Goal: Task Accomplishment & Management: Manage account settings

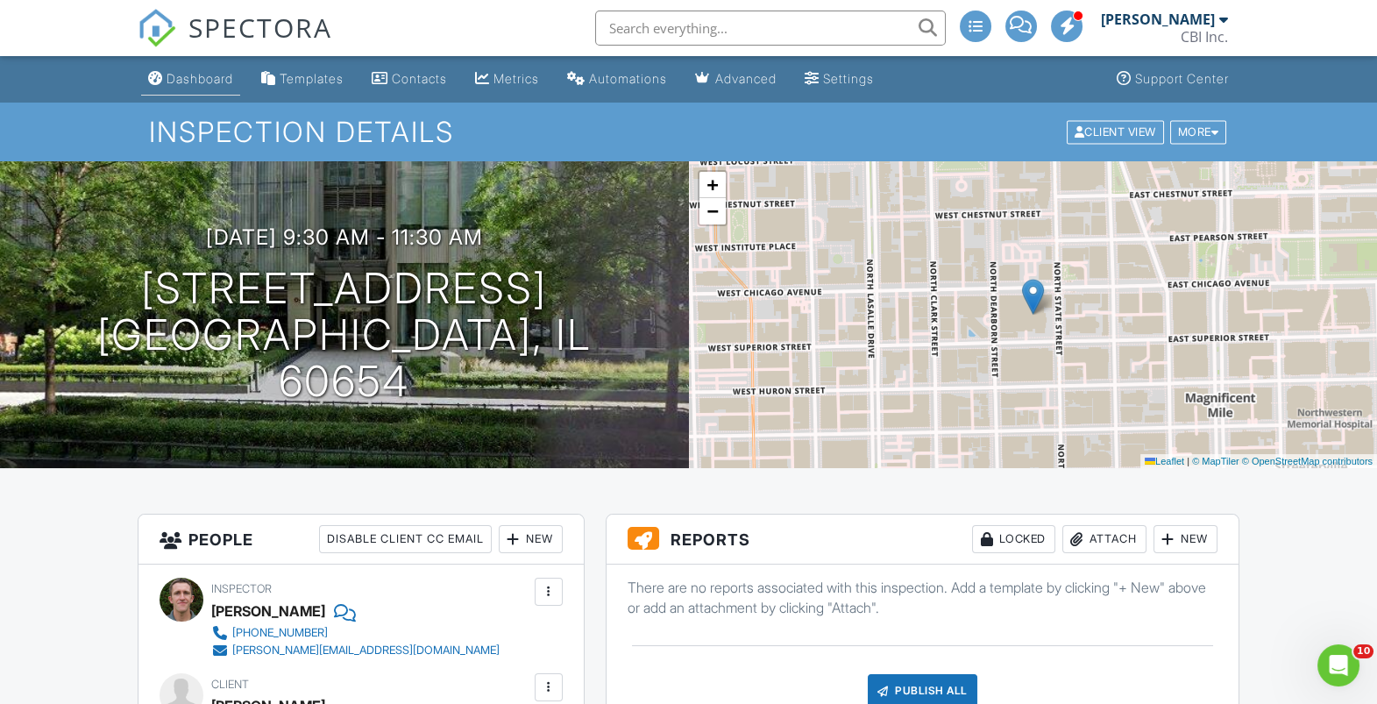
click at [189, 75] on div "Dashboard" at bounding box center [199, 78] width 67 height 15
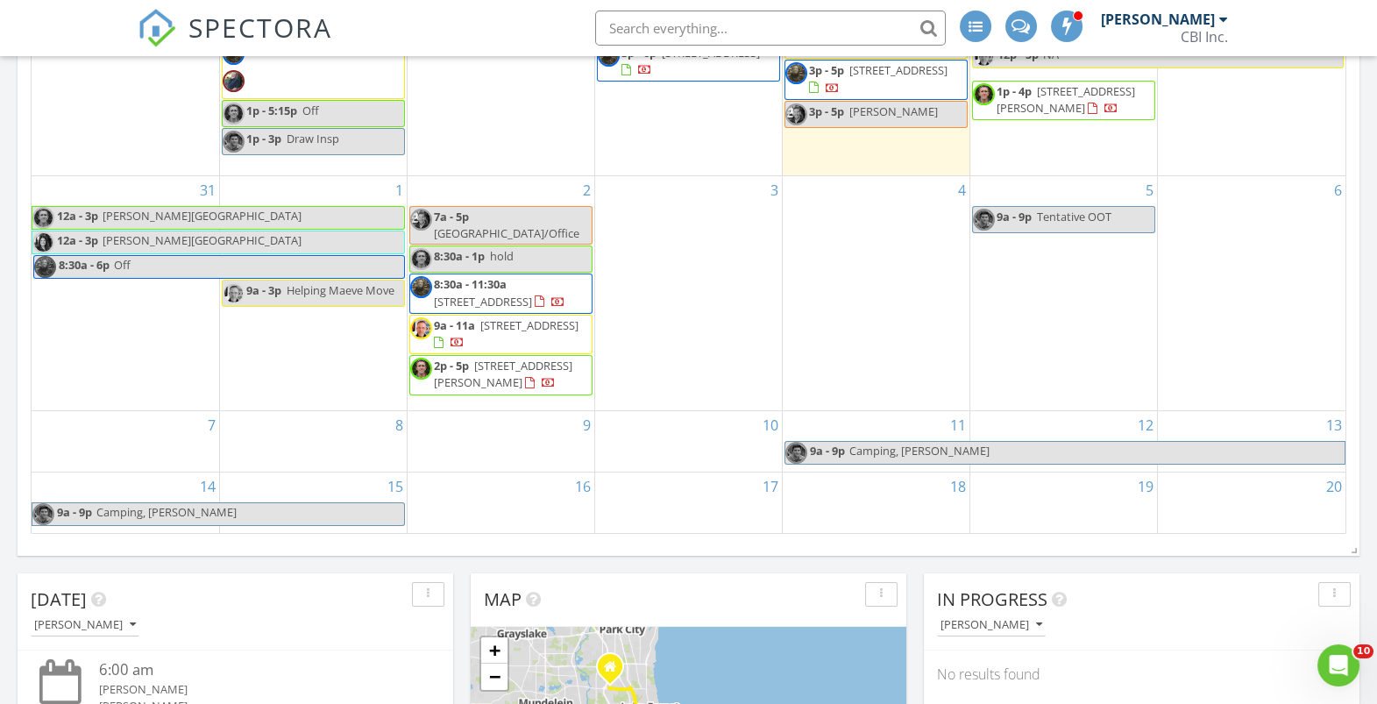
scroll to position [548, 0]
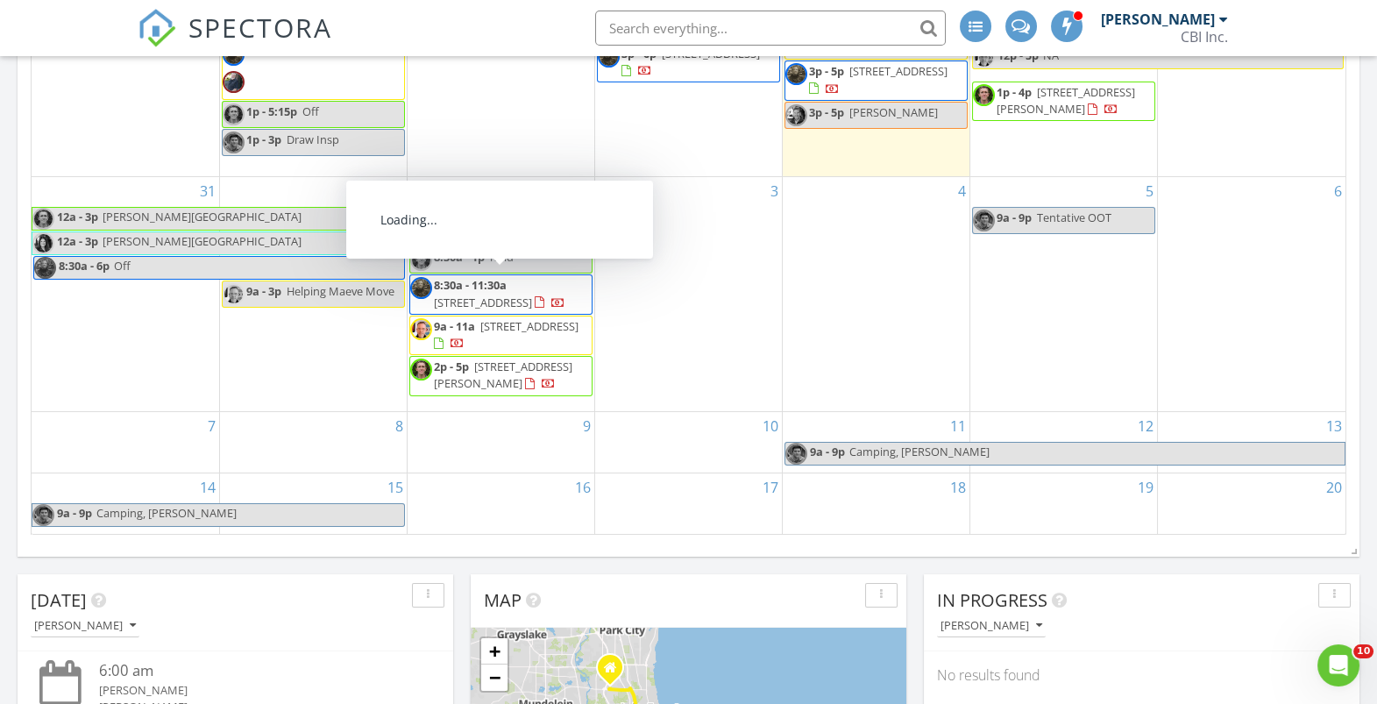
click at [516, 294] on span "245 Forest Ave, Roselle 60172" at bounding box center [483, 302] width 98 height 16
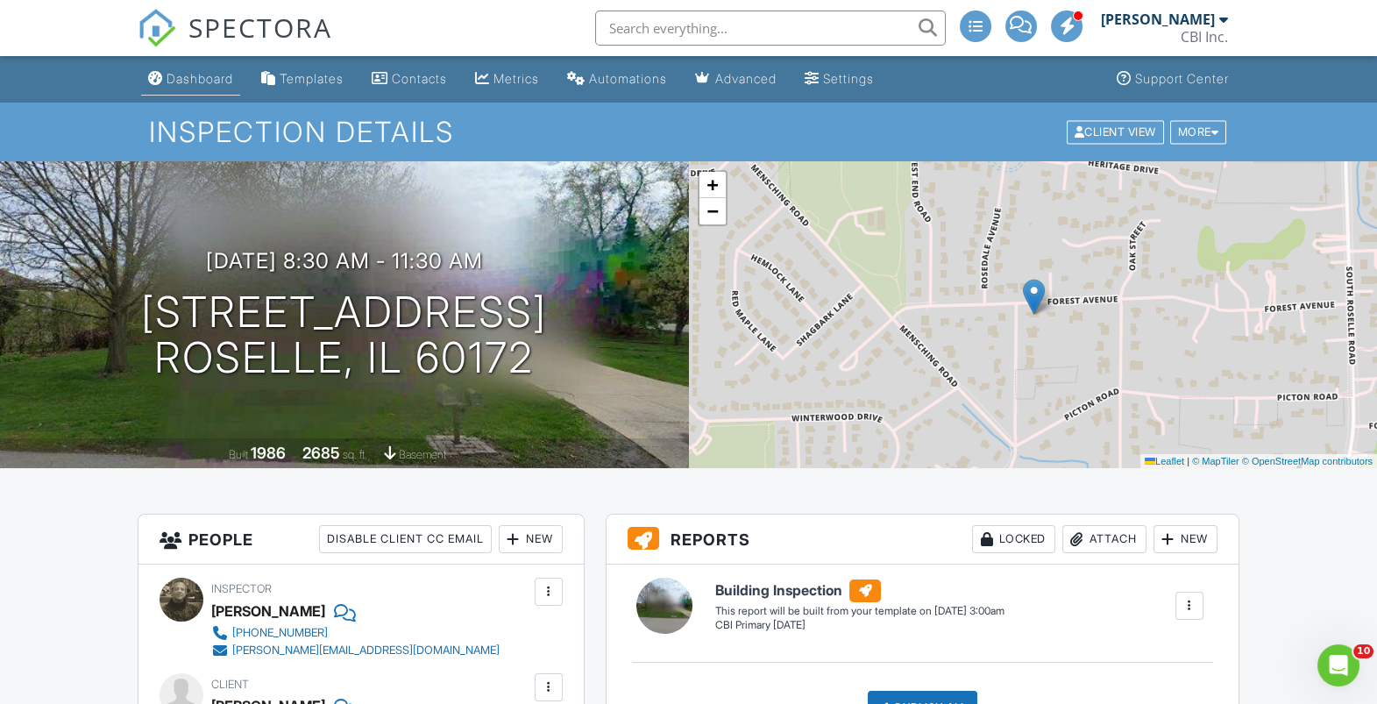
click at [190, 81] on div "Dashboard" at bounding box center [199, 78] width 67 height 15
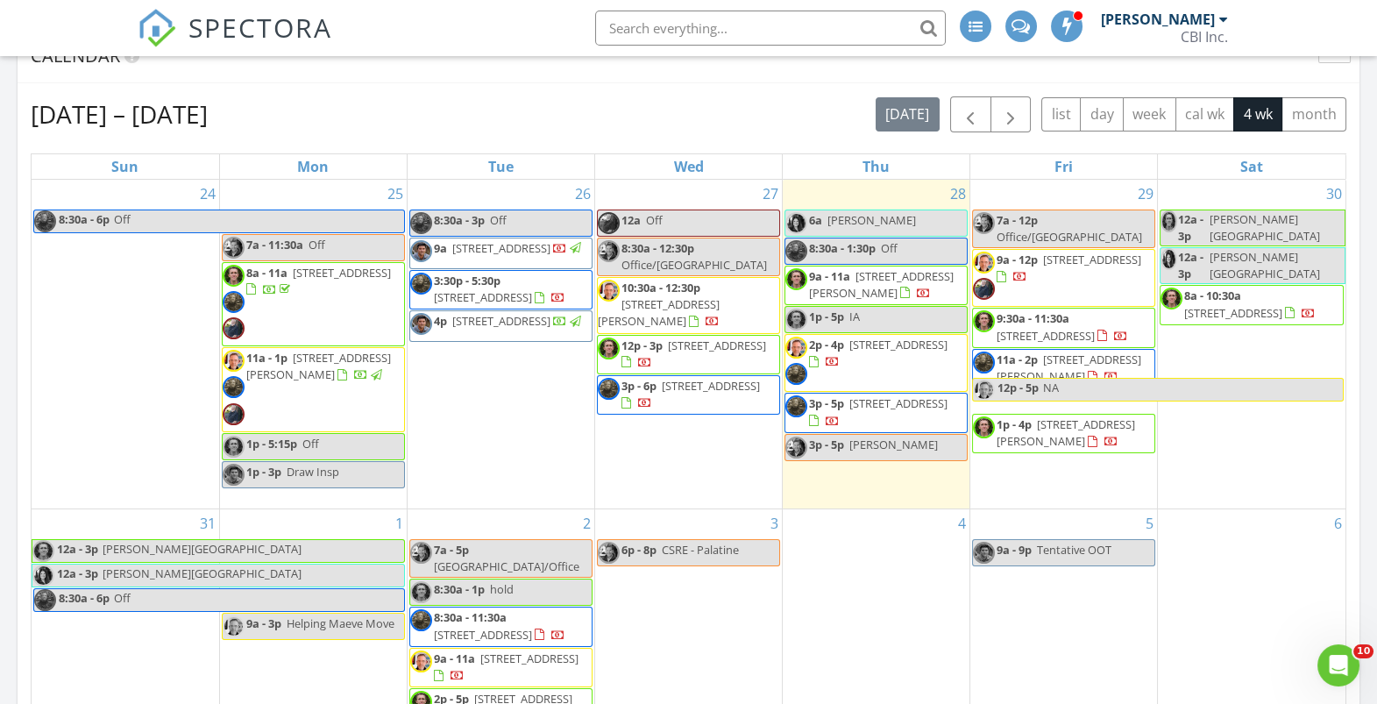
scroll to position [222, 0]
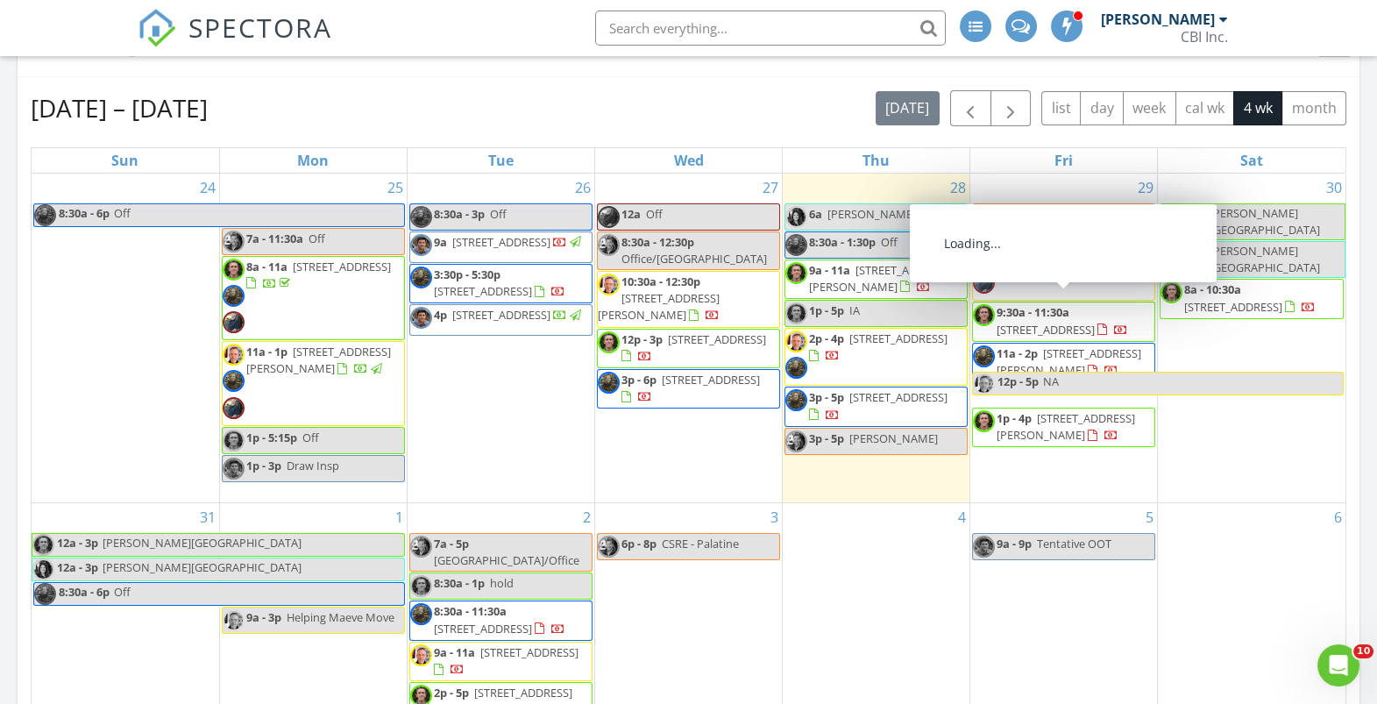
click at [1071, 304] on link "9:30a - 11:30a 14 W Superior St 6602, Chicago 60654" at bounding box center [1061, 320] width 131 height 32
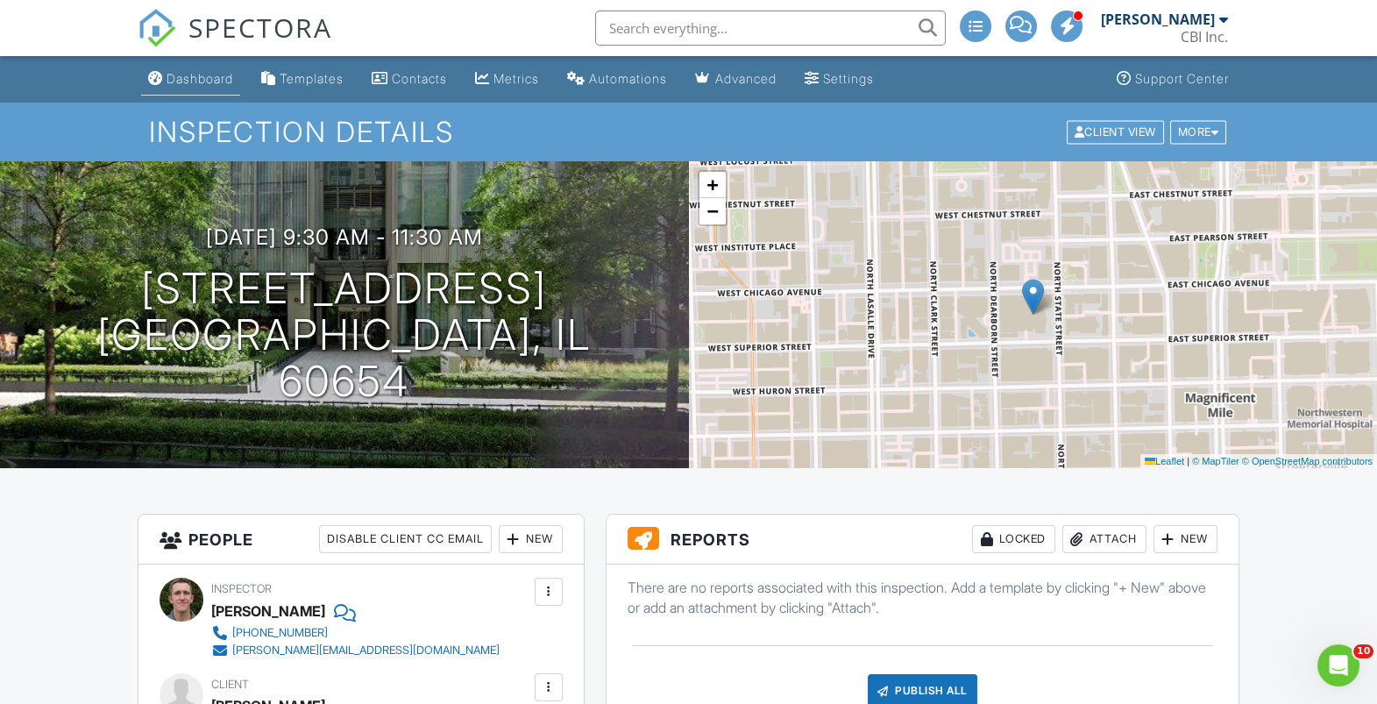
click at [208, 78] on div "Dashboard" at bounding box center [199, 78] width 67 height 15
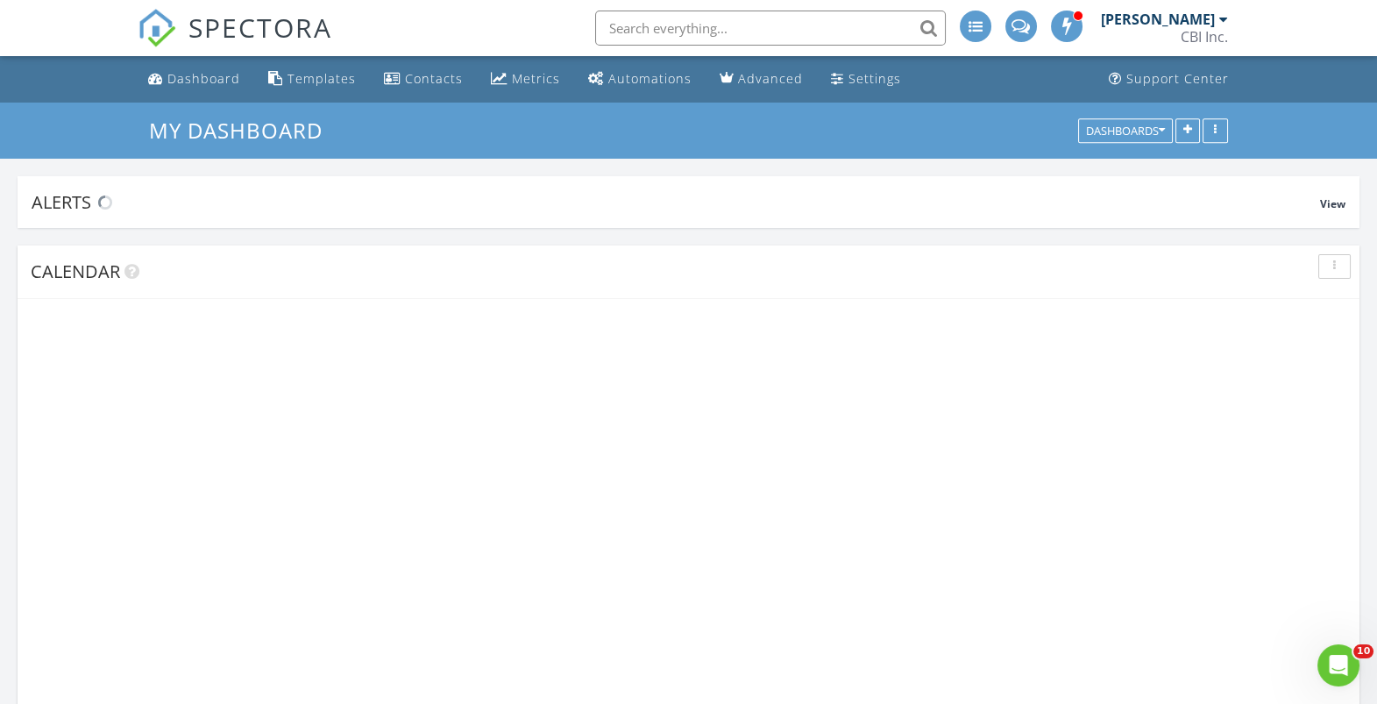
scroll to position [1989, 1377]
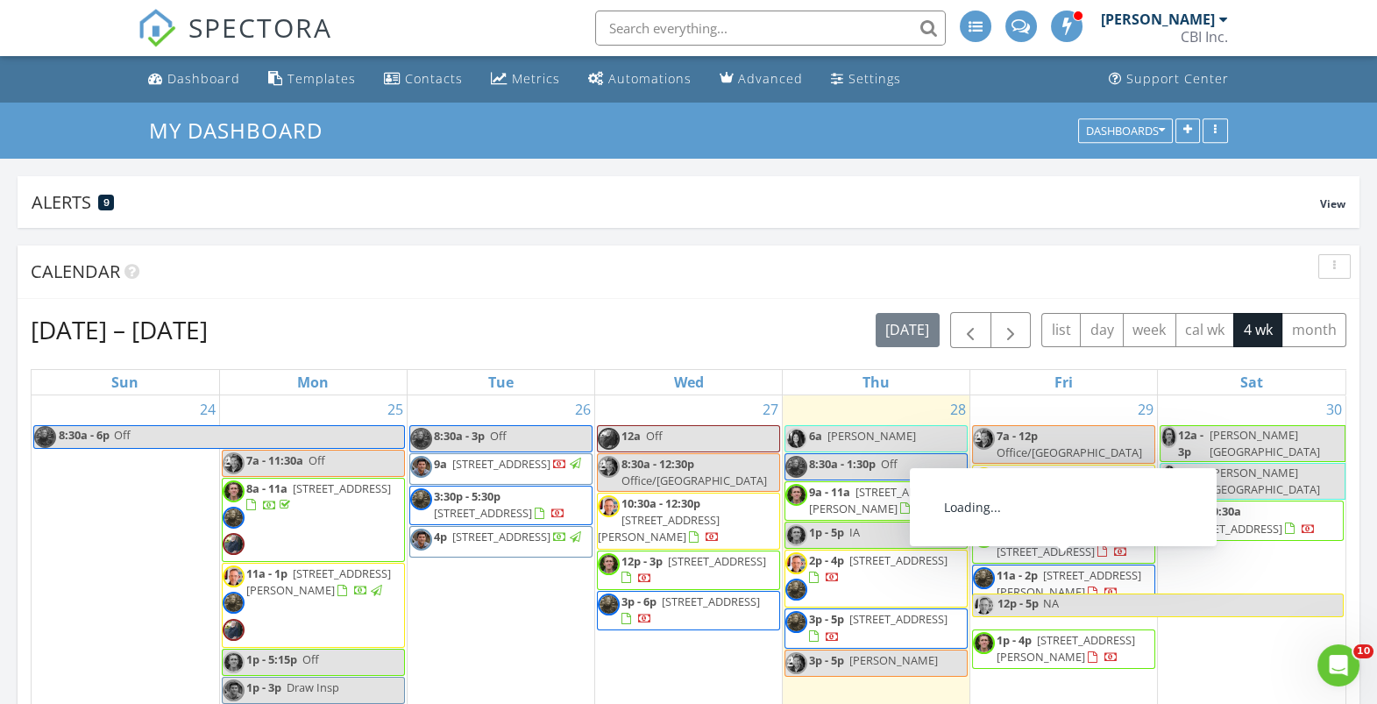
click at [1002, 567] on span "11a - 2p" at bounding box center [1016, 575] width 41 height 16
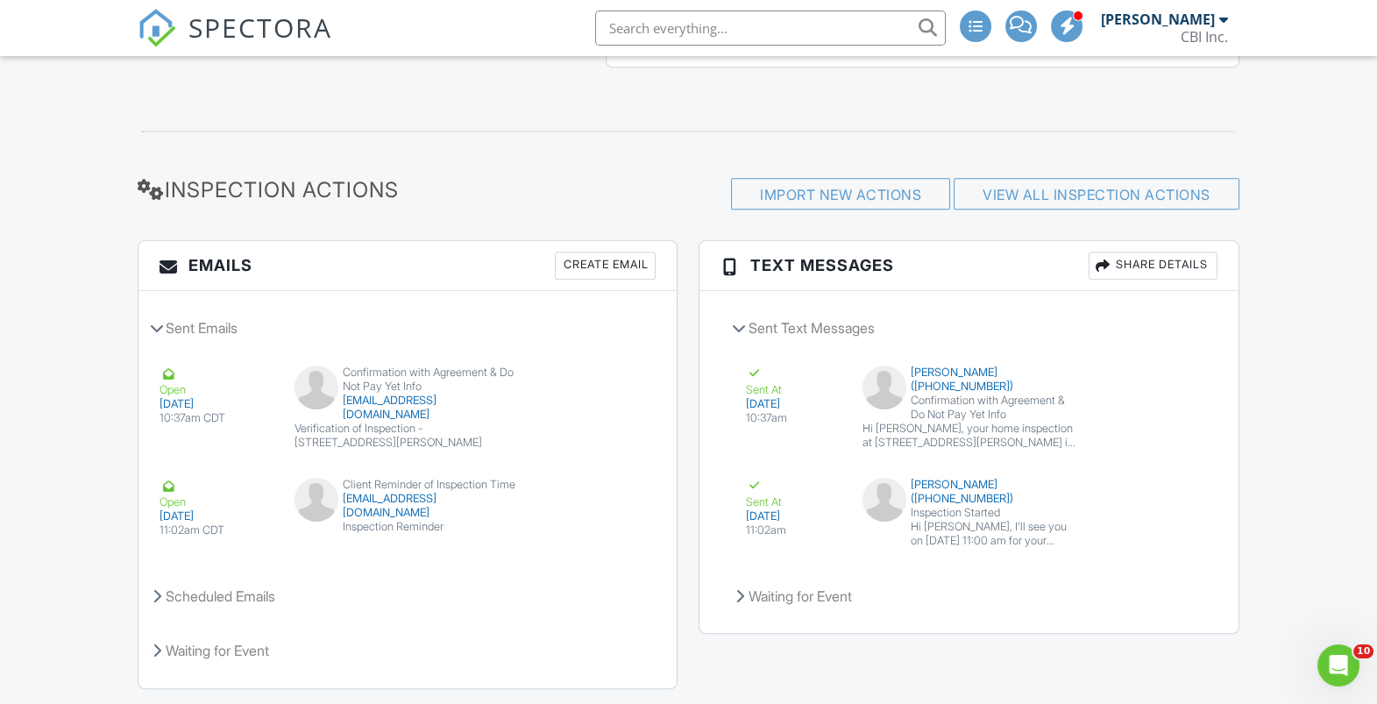
scroll to position [1924, 0]
